Goal: Use online tool/utility: Utilize a website feature to perform a specific function

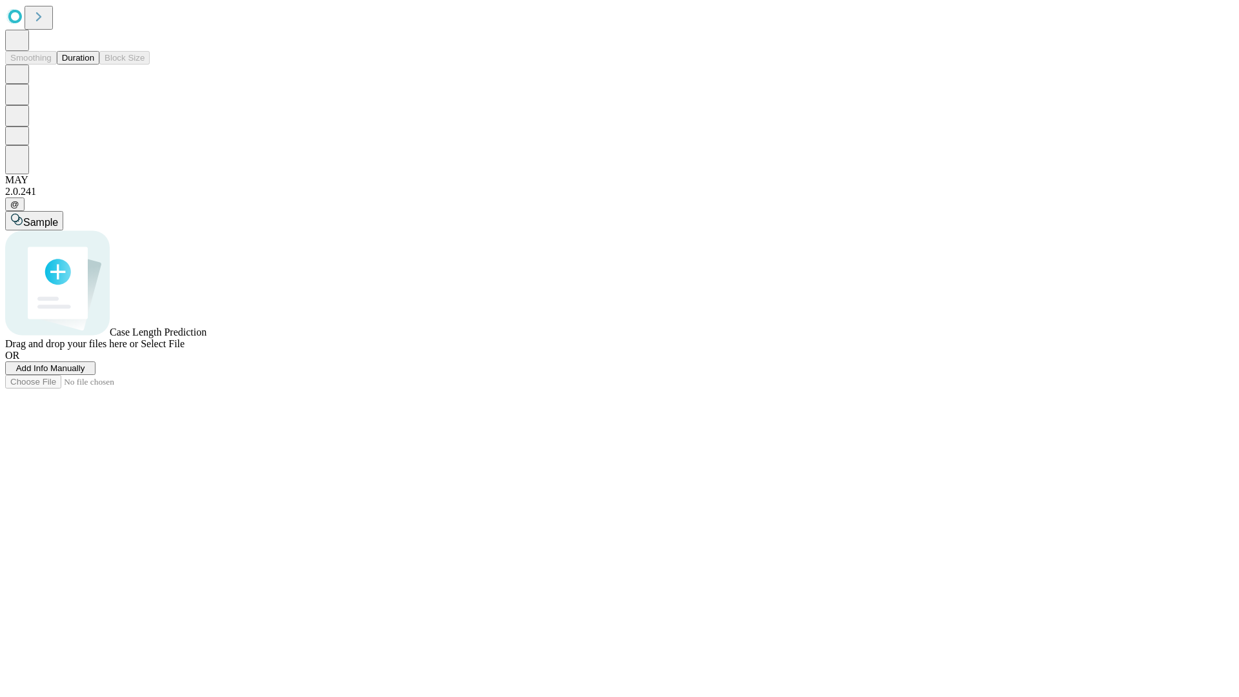
click at [94, 65] on button "Duration" at bounding box center [78, 58] width 43 height 14
click at [85, 373] on span "Add Info Manually" at bounding box center [50, 368] width 69 height 10
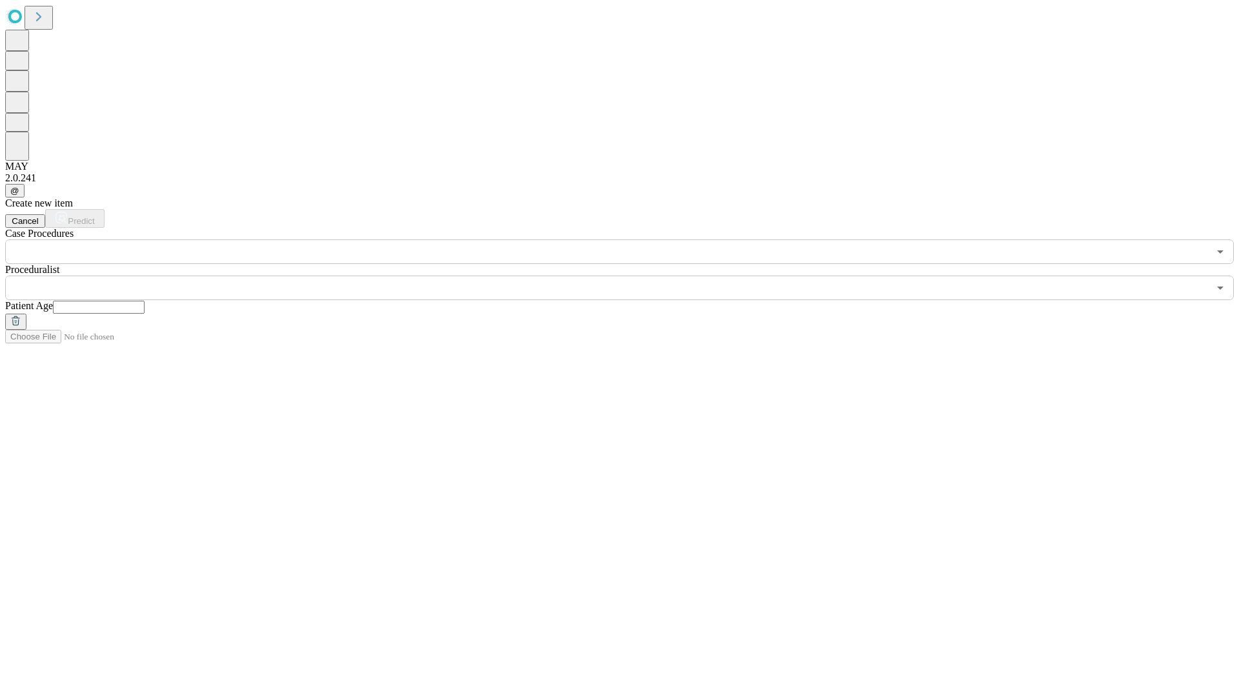
click at [145, 301] on input "text" at bounding box center [99, 307] width 92 height 13
type input "*"
click at [629, 276] on input "text" at bounding box center [607, 288] width 1204 height 25
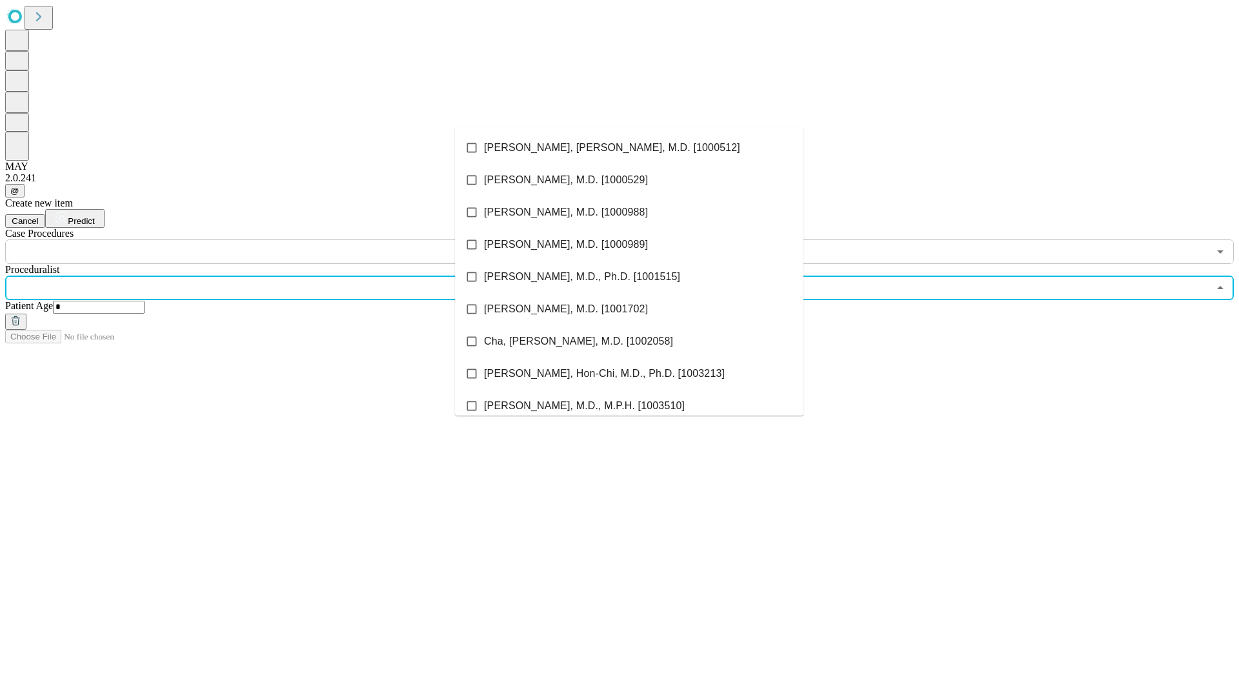
click at [629, 148] on li "[PERSON_NAME], [PERSON_NAME], M.D. [1000512]" at bounding box center [629, 148] width 349 height 32
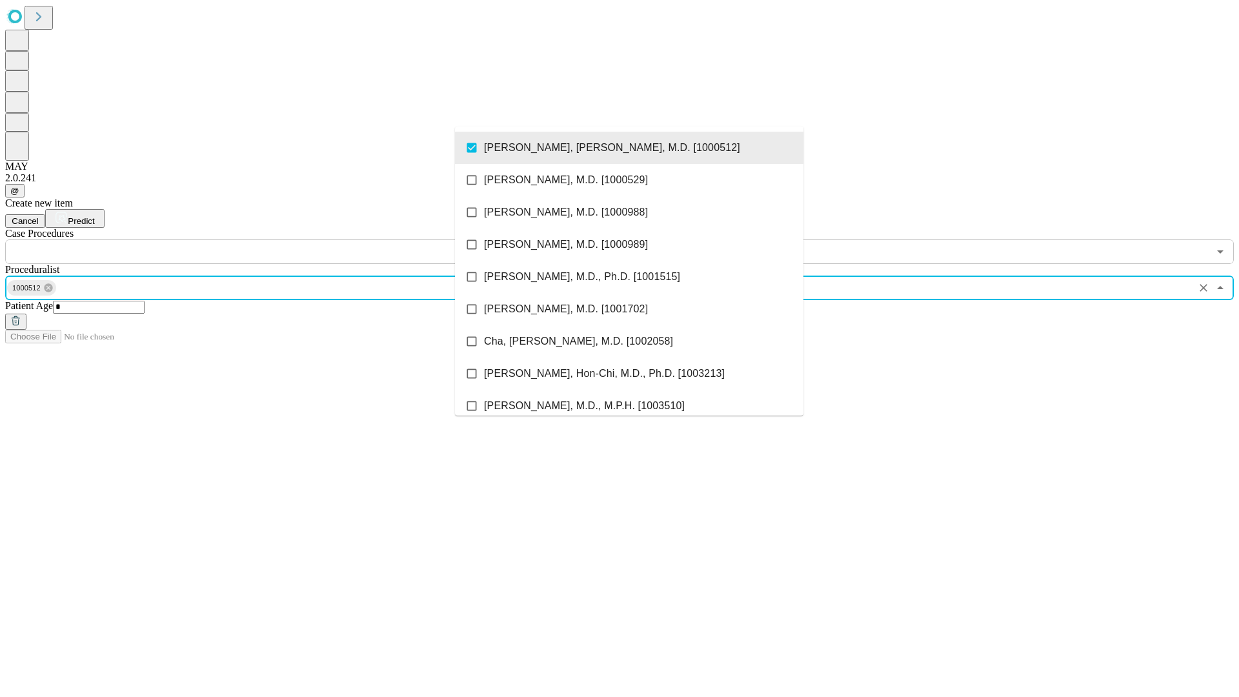
click at [271, 239] on input "text" at bounding box center [607, 251] width 1204 height 25
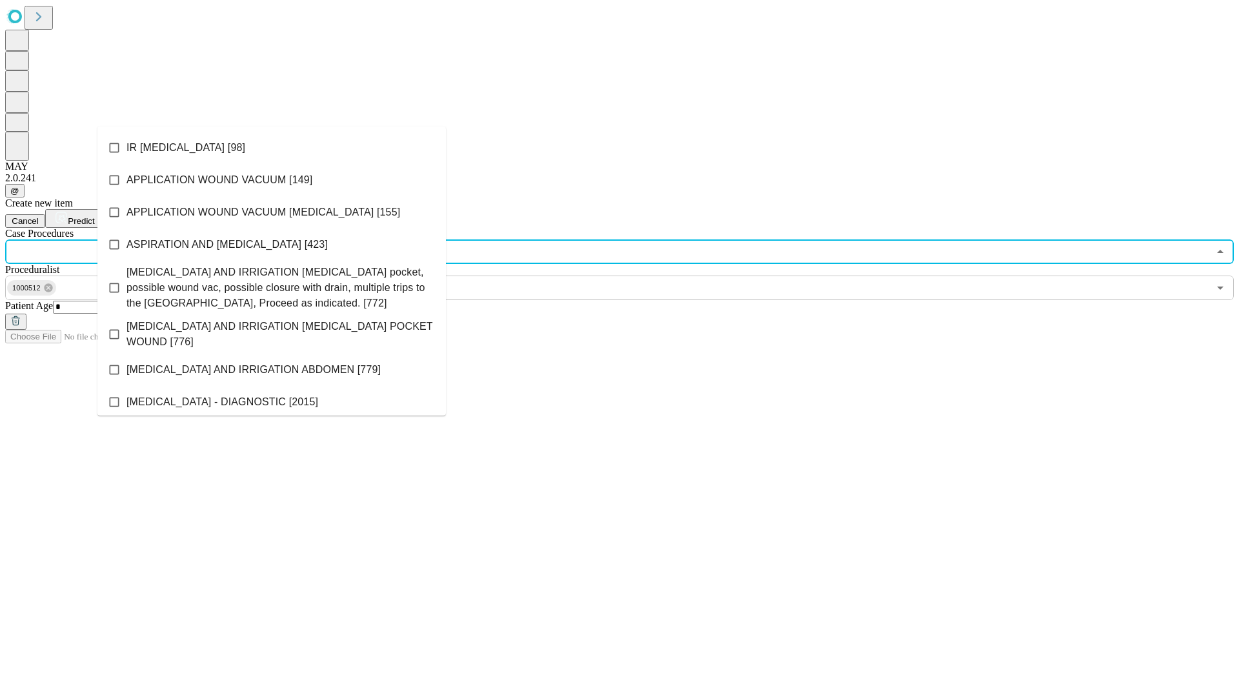
click at [272, 148] on li "IR [MEDICAL_DATA] [98]" at bounding box center [271, 148] width 349 height 32
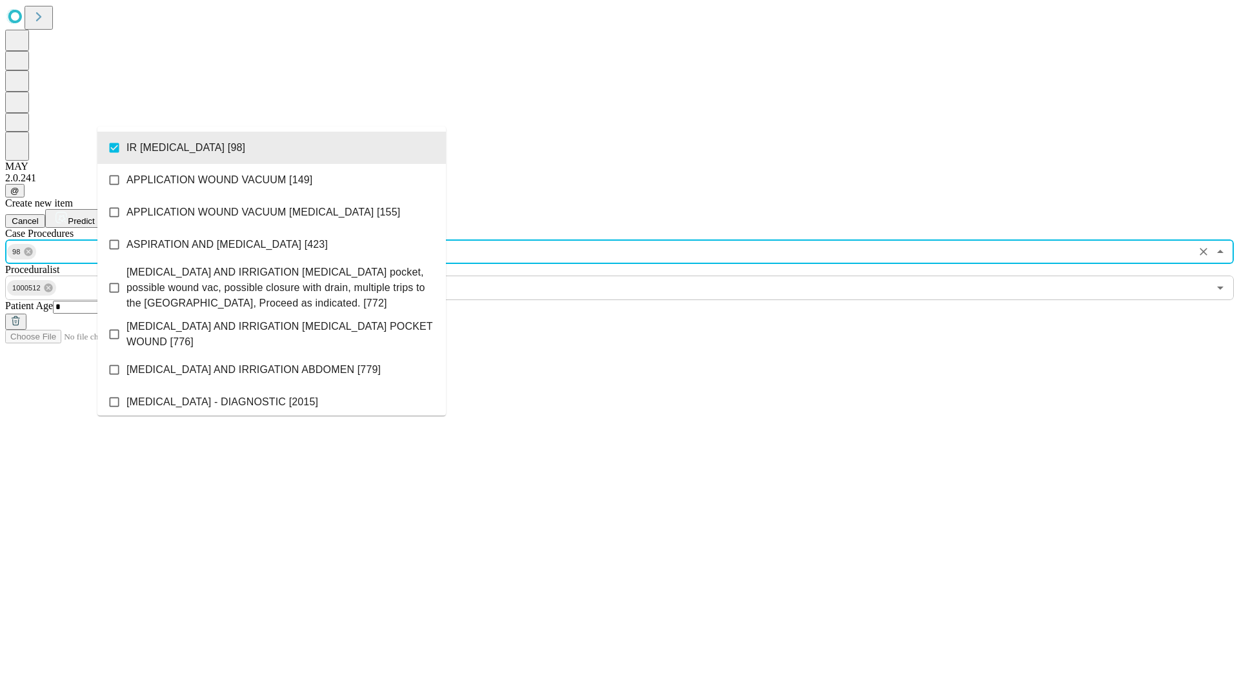
click at [94, 216] on span "Predict" at bounding box center [81, 221] width 26 height 10
